Goal: Find specific page/section: Find specific page/section

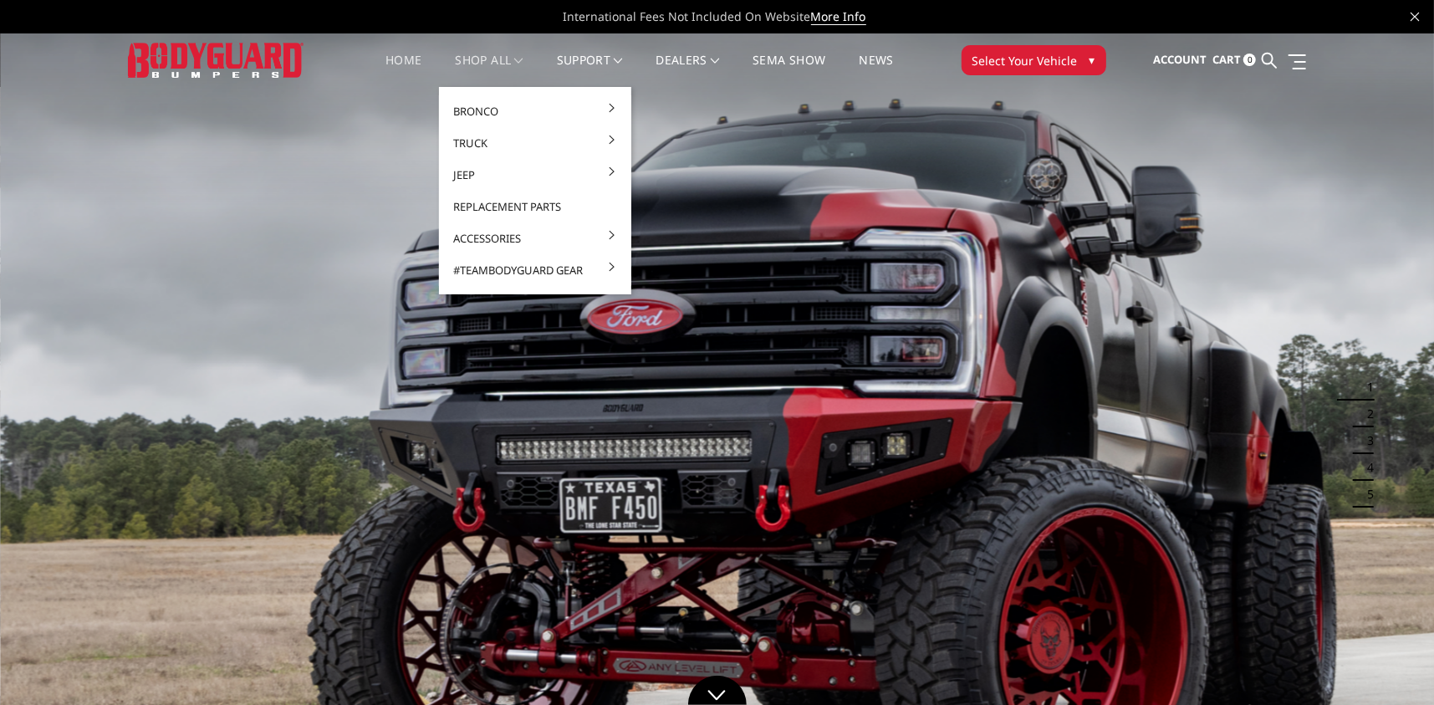
click at [513, 59] on link "shop all" at bounding box center [490, 70] width 68 height 33
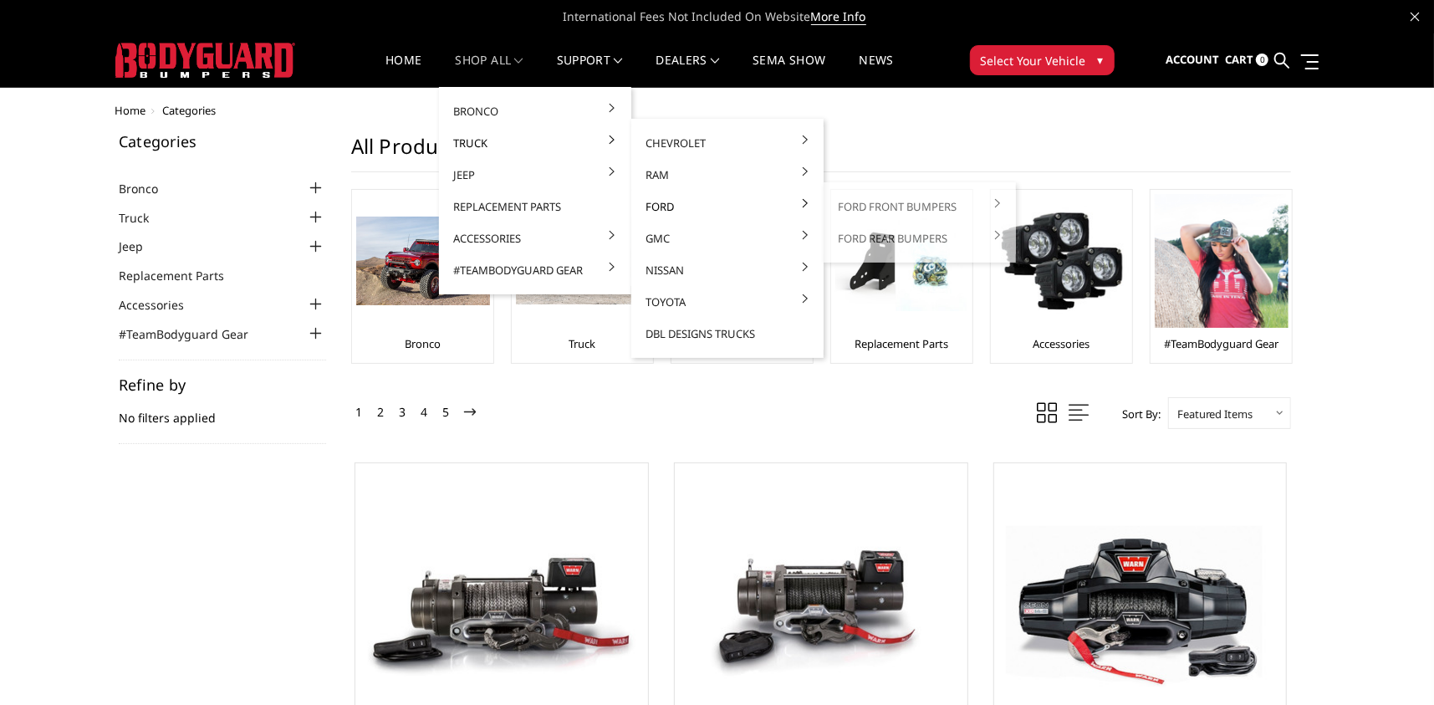
click at [654, 202] on link "Ford" at bounding box center [727, 207] width 179 height 32
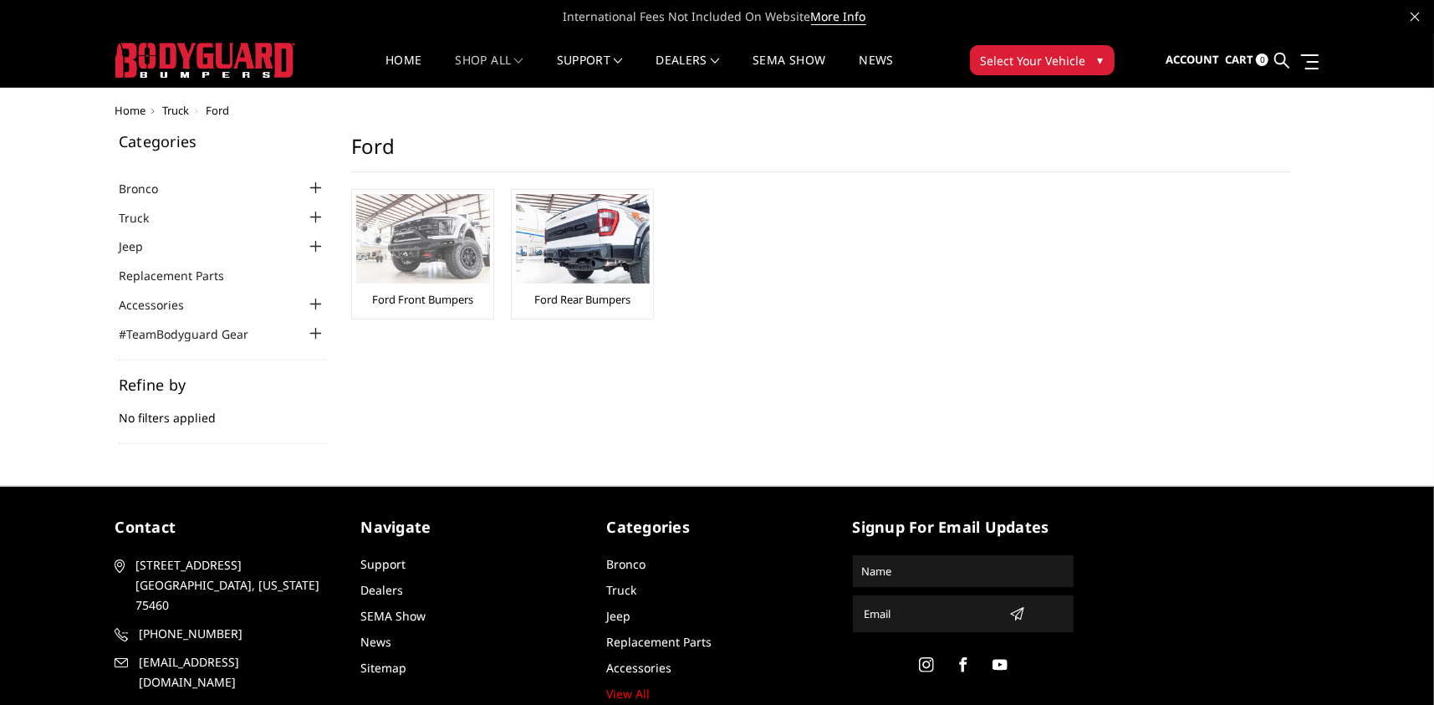
click at [409, 295] on link "Ford Front Bumpers" at bounding box center [422, 299] width 101 height 15
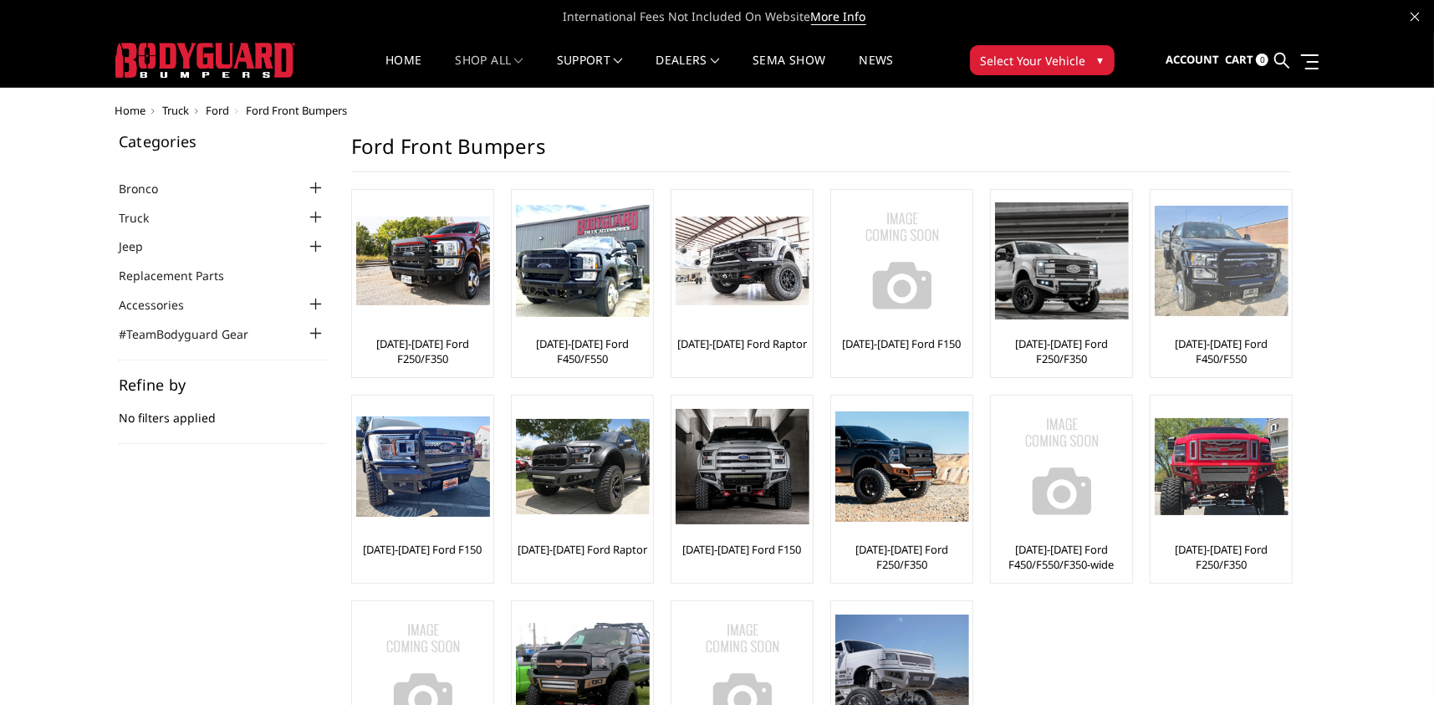
click at [1222, 295] on img at bounding box center [1222, 261] width 134 height 111
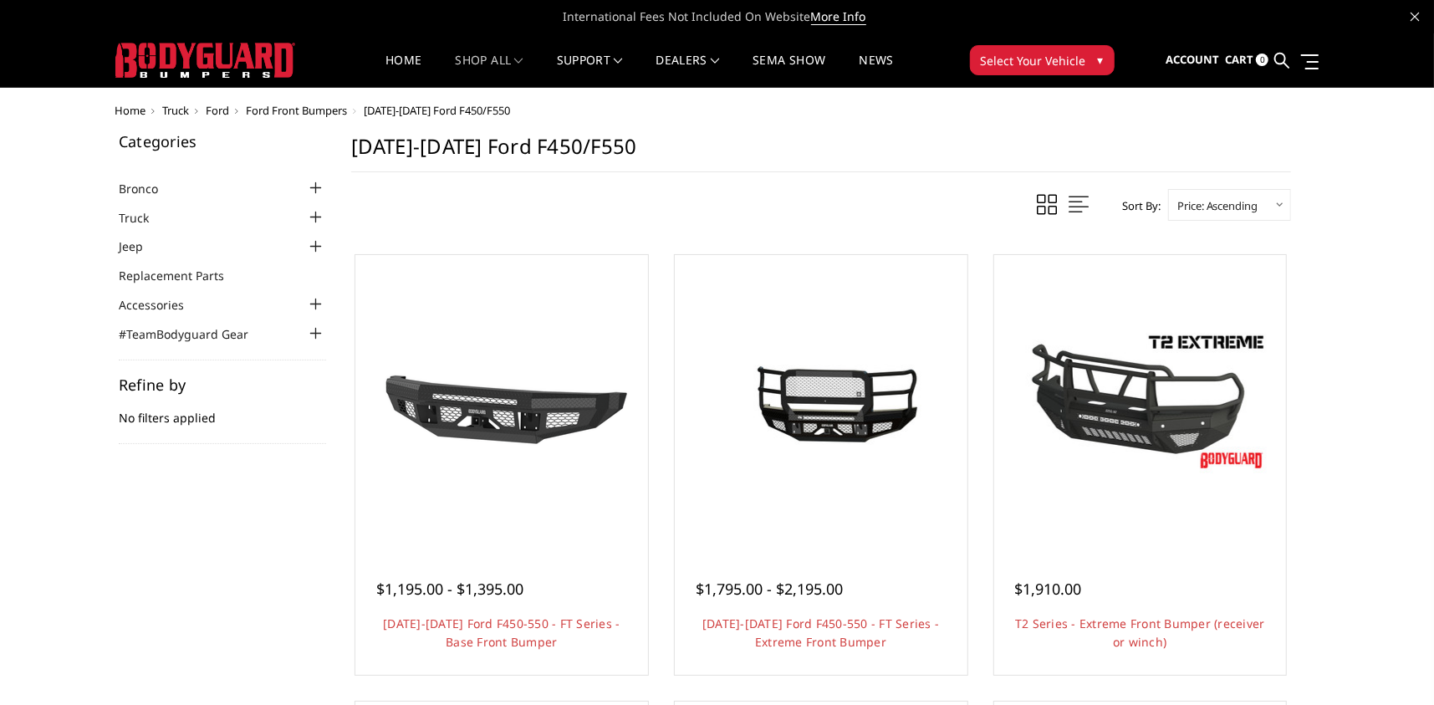
click at [1277, 206] on select "Featured Items Newest Items Best Selling A to Z Z to A By Review Price: Ascendi…" at bounding box center [1229, 205] width 123 height 32
